Goal: Task Accomplishment & Management: Manage account settings

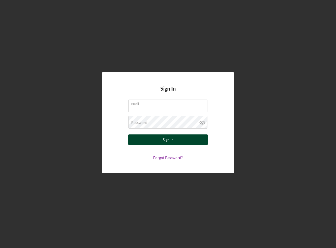
type input "[EMAIL_ADDRESS][DOMAIN_NAME]"
click at [130, 139] on button "Sign In" at bounding box center [167, 140] width 79 height 11
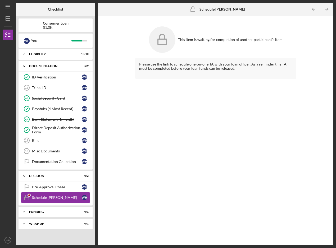
click at [54, 197] on div "Schedule [PERSON_NAME]" at bounding box center [57, 198] width 50 height 4
click at [49, 210] on div "Icon/Expander Funding 0 / 1" at bounding box center [56, 212] width 74 height 11
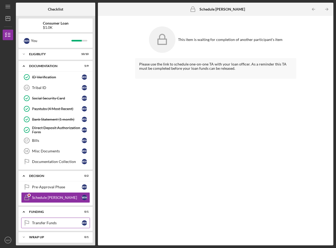
click at [50, 223] on div "Transfer Funds" at bounding box center [57, 223] width 50 height 4
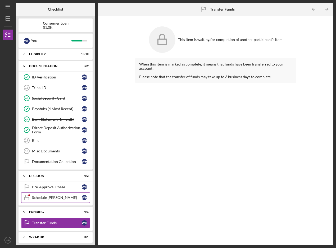
click at [62, 198] on div "Schedule [PERSON_NAME]" at bounding box center [57, 198] width 50 height 4
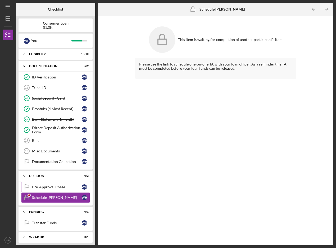
click at [58, 188] on div "Pre-Approval Phase" at bounding box center [57, 187] width 50 height 4
